Goal: Communication & Community: Participate in discussion

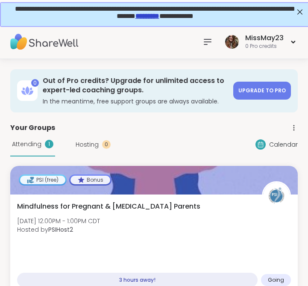
click at [207, 40] on icon at bounding box center [208, 42] width 10 height 10
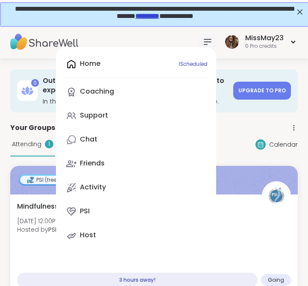
click at [97, 62] on div "Home 1 Scheduled Coaching Support Chat Friends Activity PSI Host" at bounding box center [136, 150] width 160 height 206
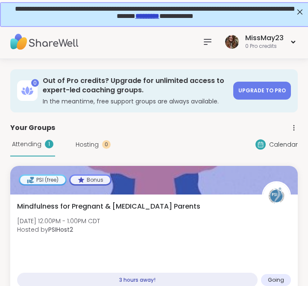
click at [47, 44] on img at bounding box center [44, 42] width 68 height 30
click at [51, 40] on img at bounding box center [44, 42] width 68 height 30
click at [213, 42] on icon at bounding box center [208, 42] width 10 height 10
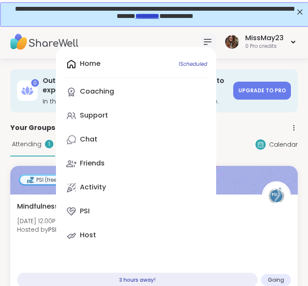
click at [12, 147] on span "Attending" at bounding box center [27, 144] width 30 height 9
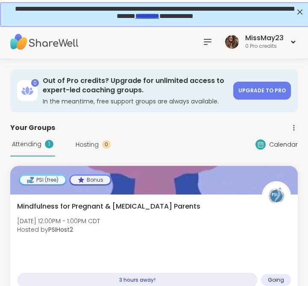
click at [50, 41] on img at bounding box center [44, 42] width 68 height 30
click at [209, 40] on icon at bounding box center [208, 42] width 10 height 10
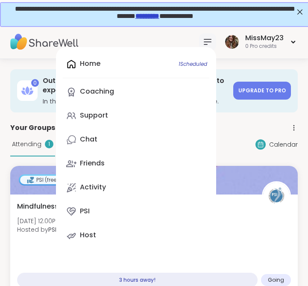
click at [85, 68] on div "Home 1 Scheduled Coaching Support Chat Friends Activity PSI Host" at bounding box center [136, 150] width 160 height 206
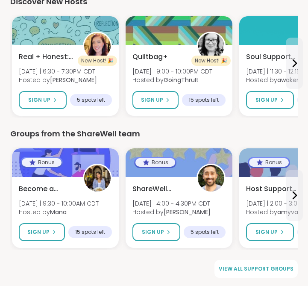
scroll to position [970, 0]
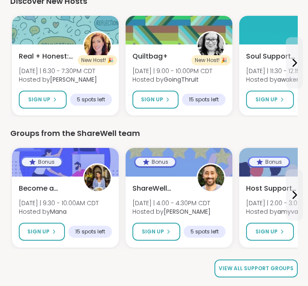
click at [242, 269] on span "View all support groups" at bounding box center [256, 269] width 75 height 8
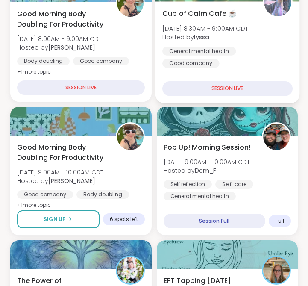
scroll to position [221, 0]
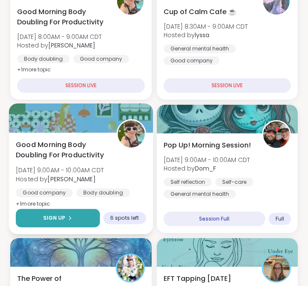
click at [64, 217] on span "Sign Up" at bounding box center [54, 218] width 23 height 8
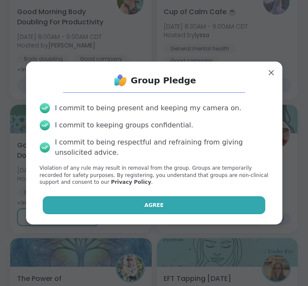
click at [92, 205] on button "Agree" at bounding box center [154, 205] width 223 height 18
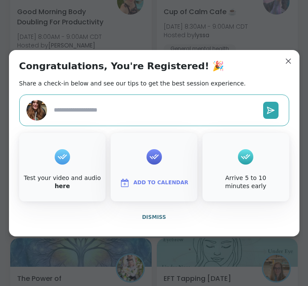
type textarea "*"
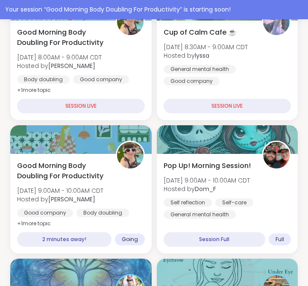
scroll to position [242, 0]
